Goal: Information Seeking & Learning: Understand process/instructions

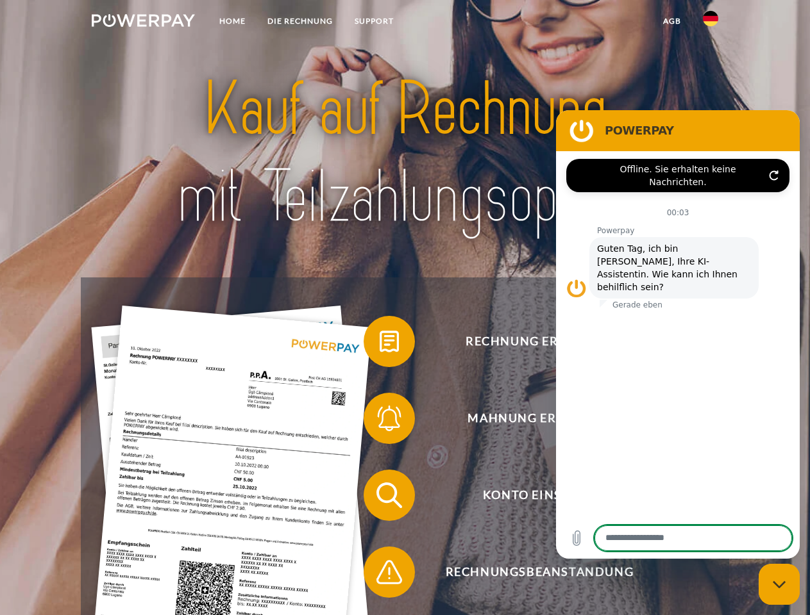
click at [143, 22] on img at bounding box center [143, 20] width 103 height 13
click at [710, 22] on img at bounding box center [710, 18] width 15 height 15
click at [671, 21] on link "agb" at bounding box center [672, 21] width 40 height 23
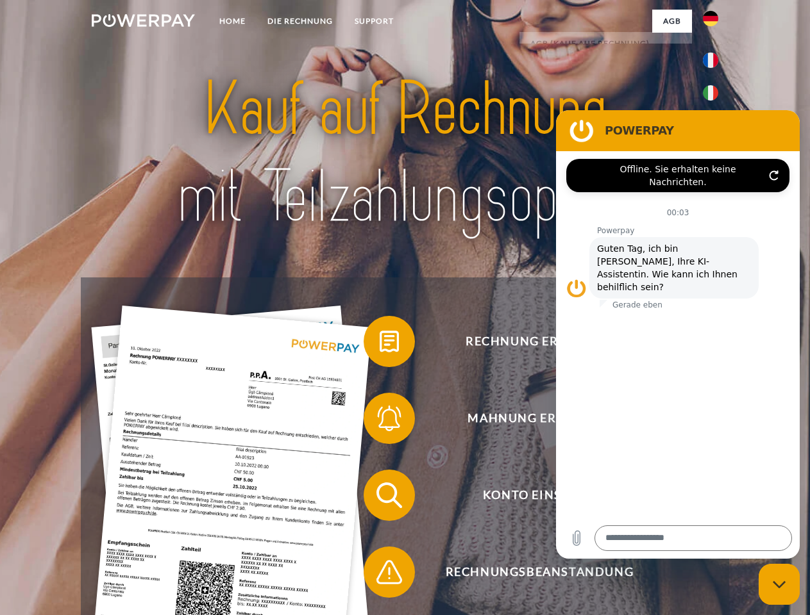
click at [379, 344] on span at bounding box center [370, 342] width 64 height 64
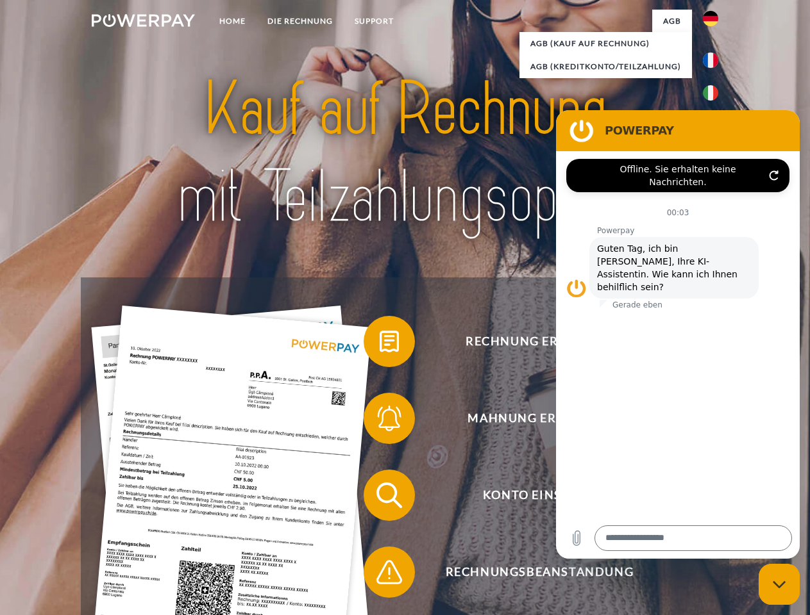
click at [379, 421] on div "Rechnung erhalten? Mahnung erhalten? Konto einsehen" at bounding box center [404, 534] width 647 height 513
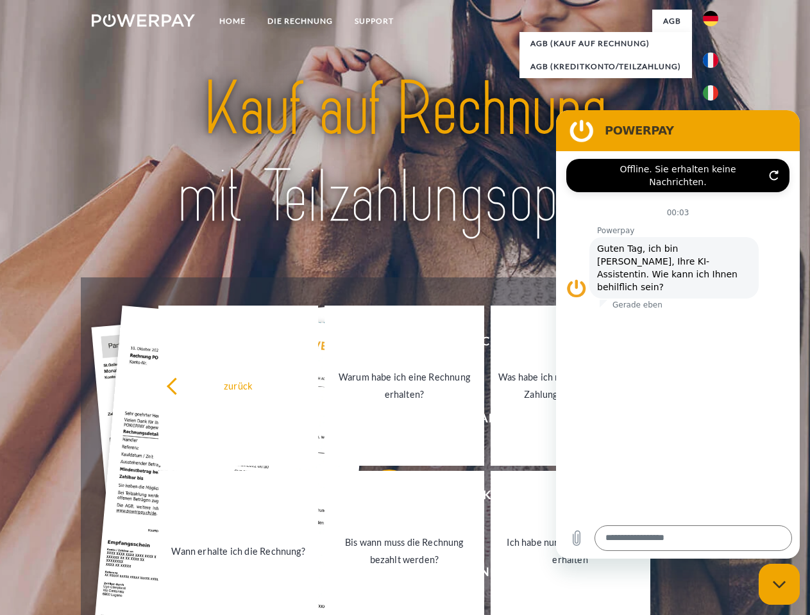
click at [379, 498] on link "Bis wann muss die Rechnung bezahlt werden?" at bounding box center [404, 551] width 160 height 160
click at [379, 575] on span at bounding box center [370, 572] width 64 height 64
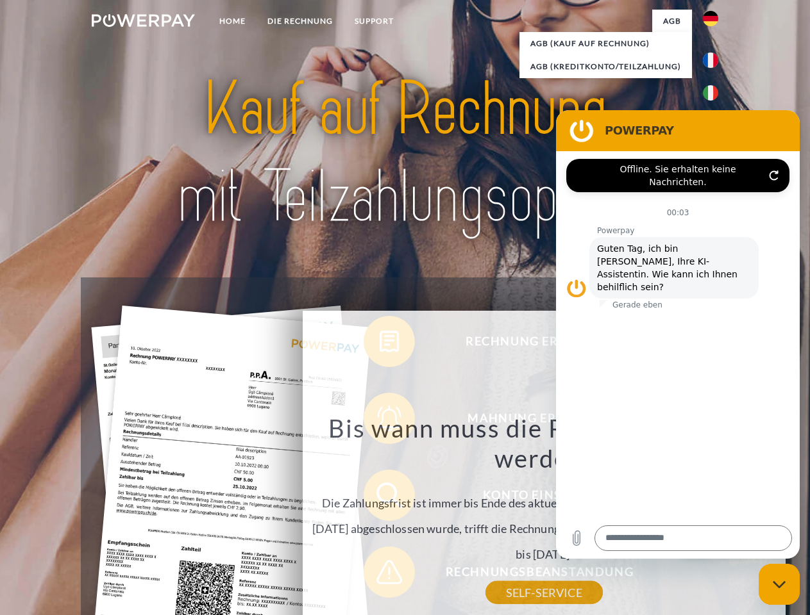
click at [779, 585] on icon "Messaging-Fenster schließen" at bounding box center [778, 585] width 13 height 8
